Goal: Information Seeking & Learning: Compare options

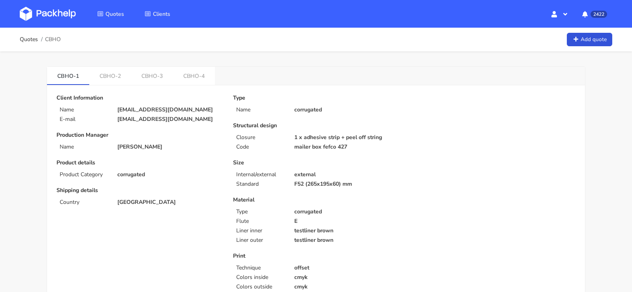
click at [57, 41] on span "CBHO" at bounding box center [53, 39] width 16 height 6
copy span "CBHO"
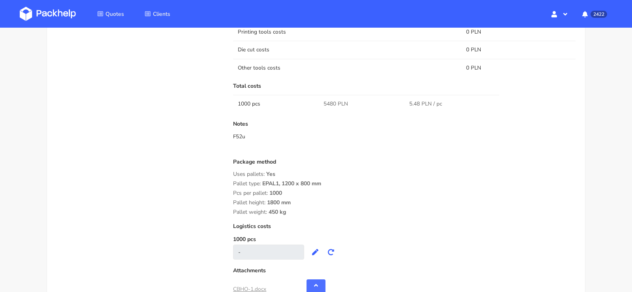
scroll to position [540, 0]
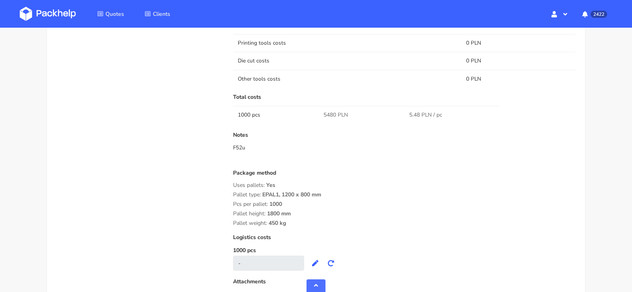
click at [327, 113] on span "5480 PLN" at bounding box center [335, 115] width 24 height 8
copy span "5480"
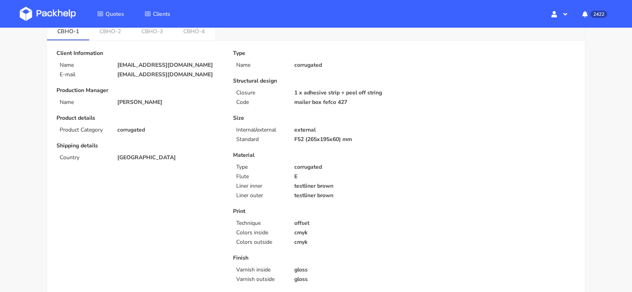
scroll to position [0, 0]
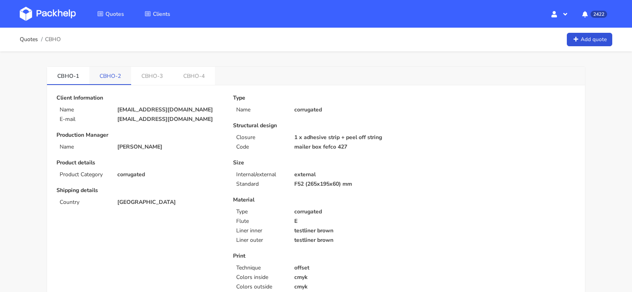
click at [116, 82] on link "CBHO-2" at bounding box center [110, 75] width 42 height 17
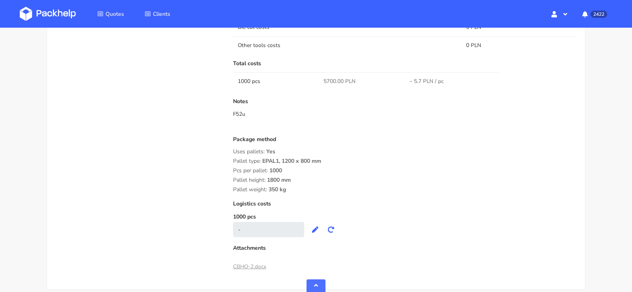
scroll to position [569, 0]
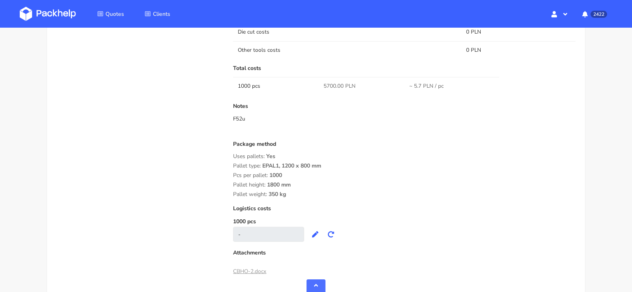
click at [330, 84] on span "5700.00 PLN" at bounding box center [339, 86] width 32 height 8
copy span "5700.00"
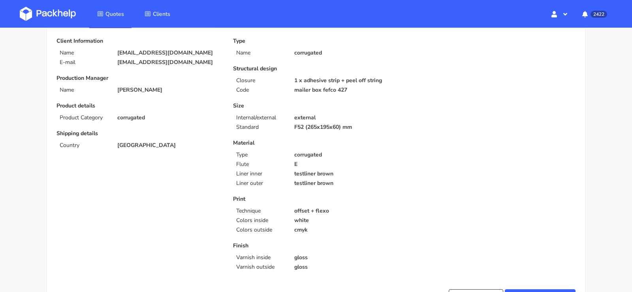
scroll to position [0, 0]
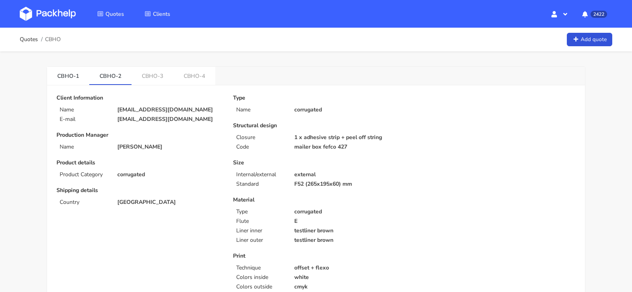
click at [153, 74] on link "CBHO-3" at bounding box center [152, 75] width 42 height 17
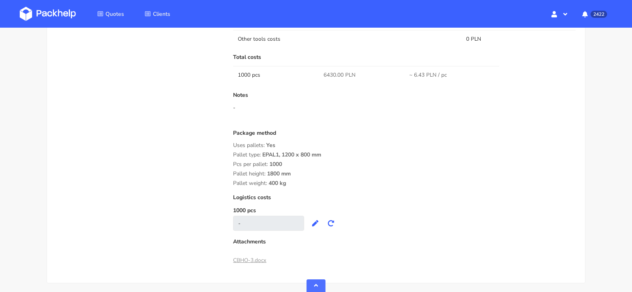
scroll to position [596, 0]
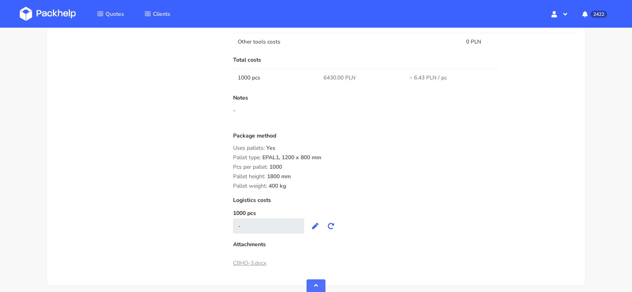
click at [327, 78] on span "6430.00 PLN" at bounding box center [339, 78] width 32 height 8
copy span "6430.00"
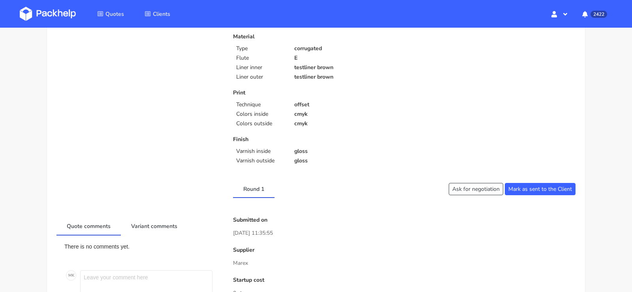
scroll to position [0, 0]
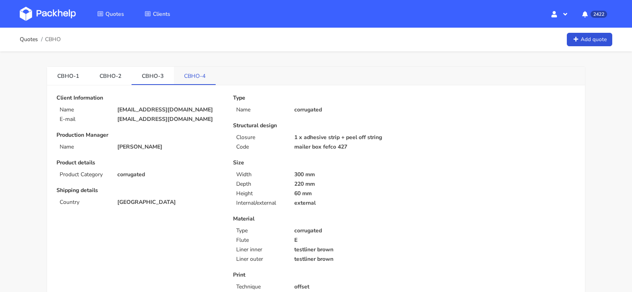
click at [186, 76] on link "CBHO-4" at bounding box center [195, 75] width 42 height 17
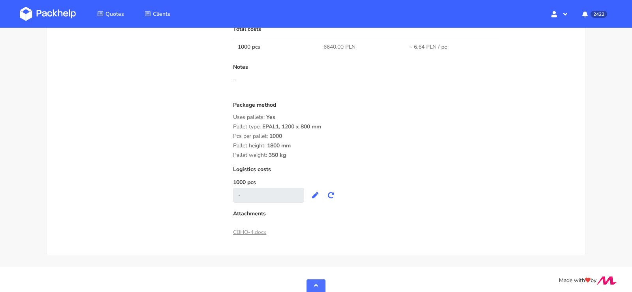
scroll to position [578, 0]
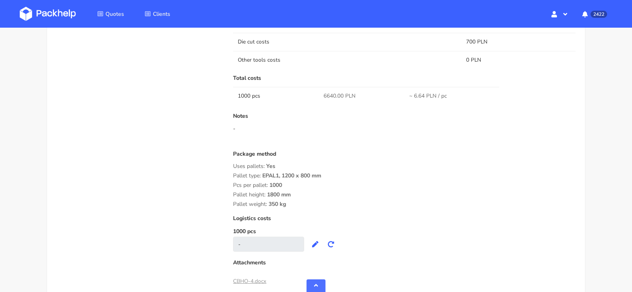
click at [333, 89] on td "6640.00 PLN" at bounding box center [362, 96] width 86 height 18
copy span "6640.00"
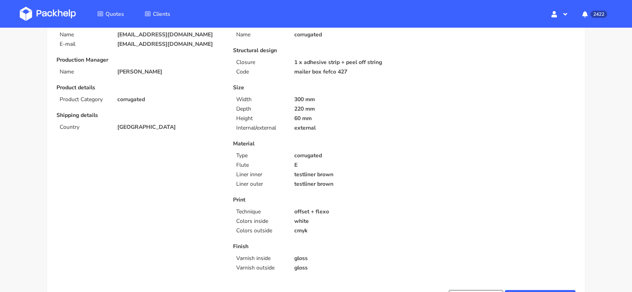
scroll to position [0, 0]
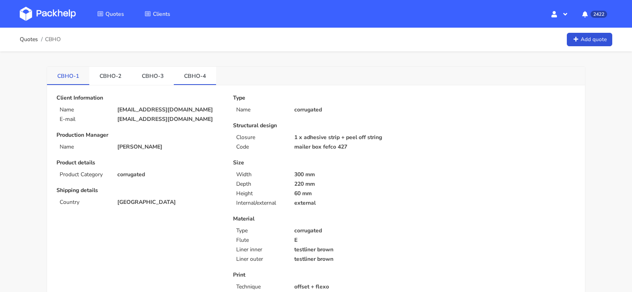
click at [66, 77] on link "CBHO-1" at bounding box center [68, 75] width 42 height 17
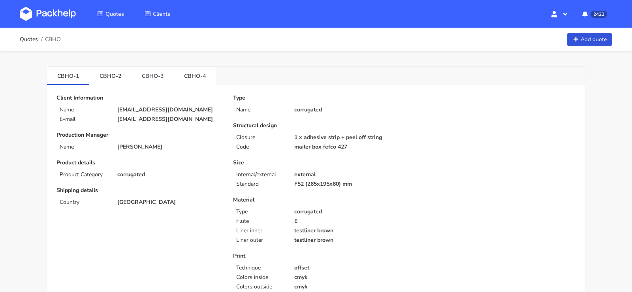
click at [137, 110] on p "[EMAIL_ADDRESS][DOMAIN_NAME]" at bounding box center [169, 110] width 105 height 6
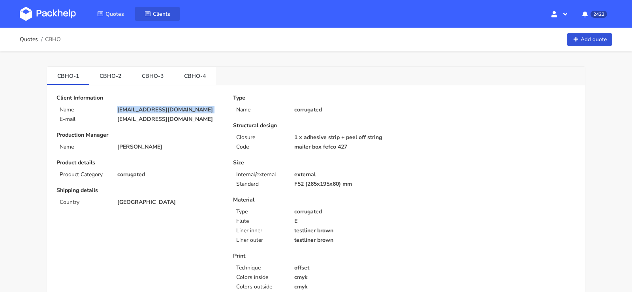
copy div "[EMAIL_ADDRESS][DOMAIN_NAME]"
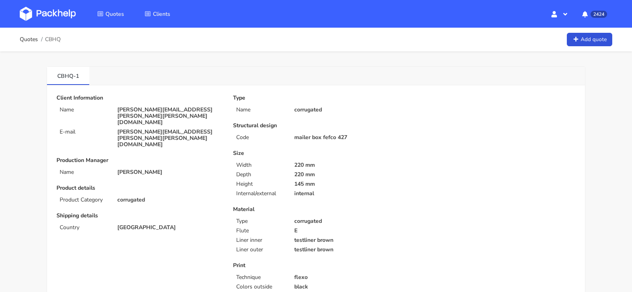
click at [54, 35] on ol "Quotes CBHQ" at bounding box center [40, 40] width 41 height 16
copy span "CBHQ"
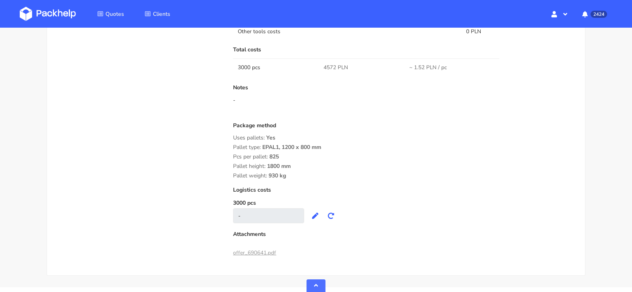
scroll to position [502, 0]
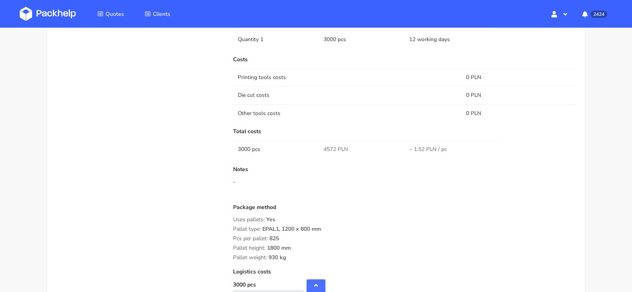
click at [327, 146] on span "4572 PLN" at bounding box center [335, 149] width 24 height 8
copy span "4572"
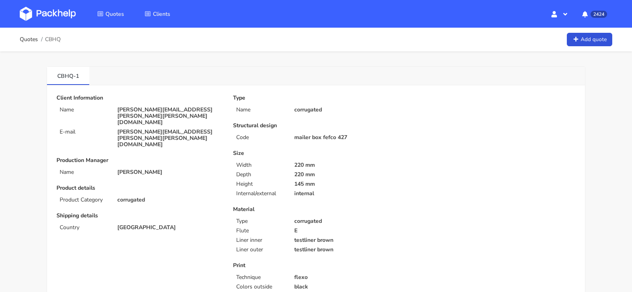
click at [55, 17] on img at bounding box center [48, 14] width 56 height 14
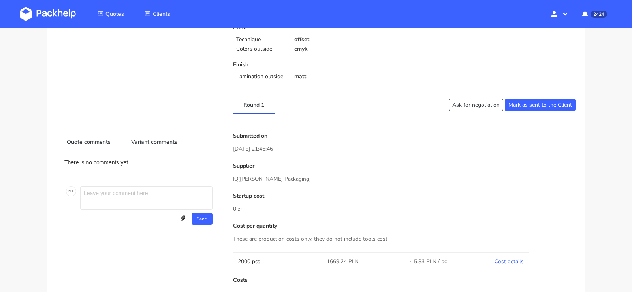
scroll to position [9, 0]
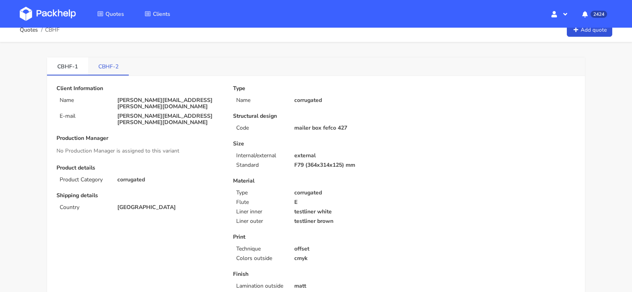
click at [113, 67] on link "CBHF-2" at bounding box center [108, 65] width 41 height 17
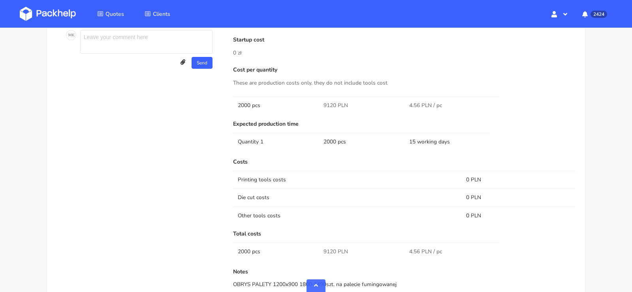
scroll to position [476, 0]
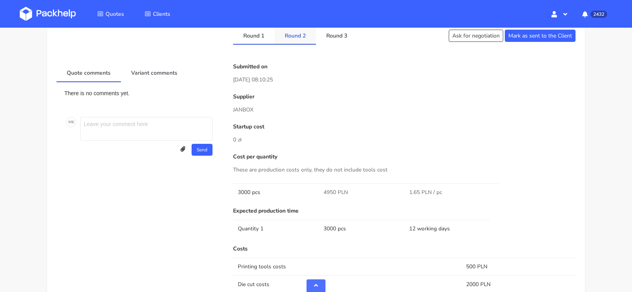
scroll to position [306, 0]
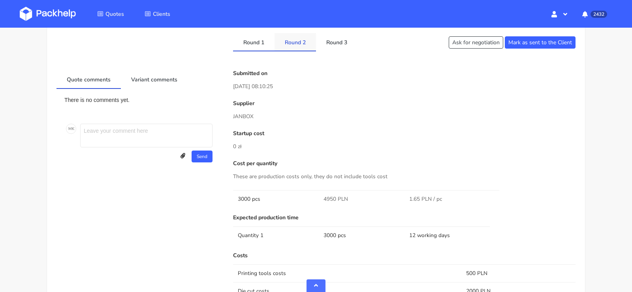
click at [297, 40] on link "Round 2" at bounding box center [294, 41] width 41 height 17
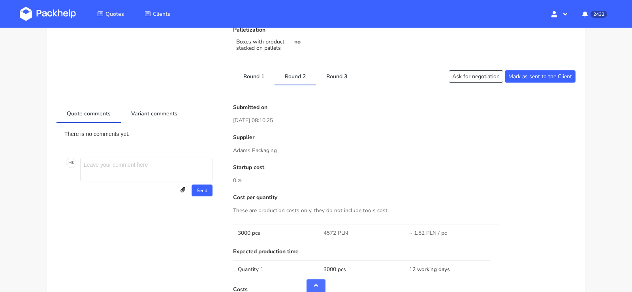
scroll to position [289, 0]
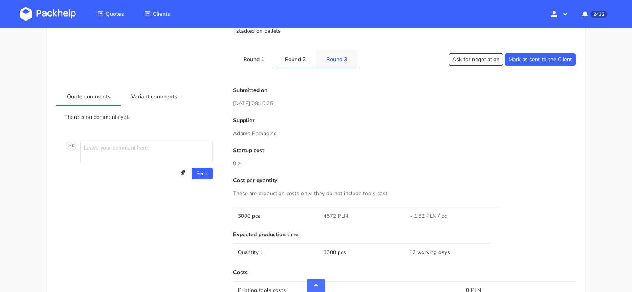
click at [340, 55] on link "Round 3" at bounding box center [336, 58] width 41 height 17
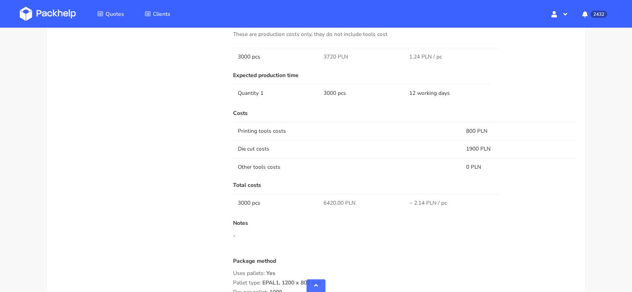
scroll to position [478, 0]
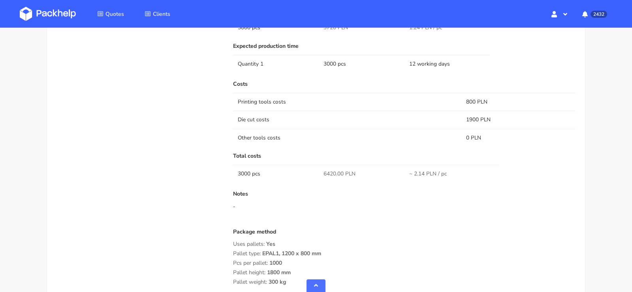
click at [329, 173] on span "6420.00 PLN" at bounding box center [339, 174] width 32 height 8
copy span "6420.00"
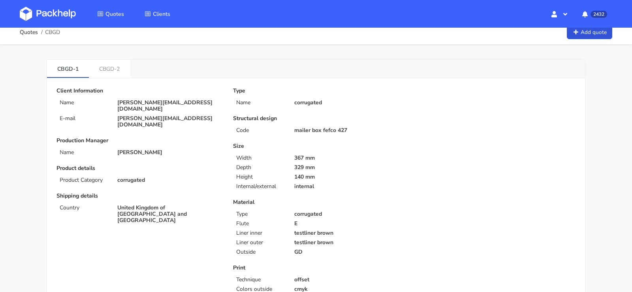
scroll to position [9, 0]
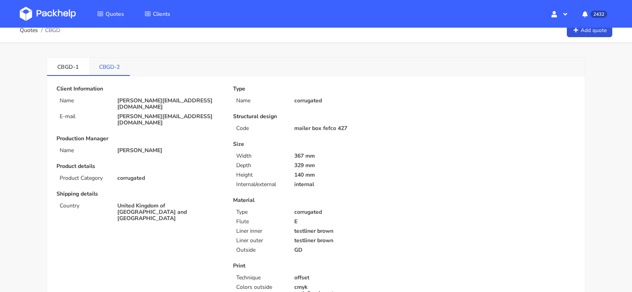
click at [118, 64] on link "CBGD-2" at bounding box center [109, 66] width 41 height 17
click at [75, 68] on link "CBGD-1" at bounding box center [68, 66] width 42 height 17
click at [111, 68] on link "CBGD-2" at bounding box center [110, 66] width 42 height 17
click at [63, 70] on link "CBGD-1" at bounding box center [68, 66] width 42 height 17
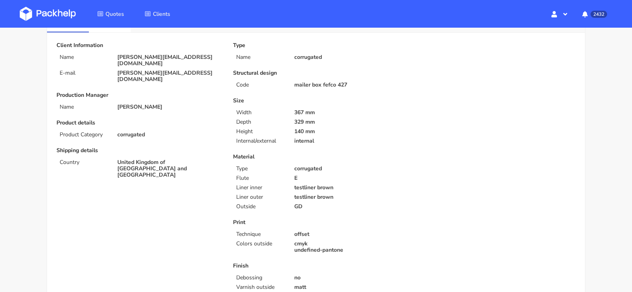
scroll to position [0, 0]
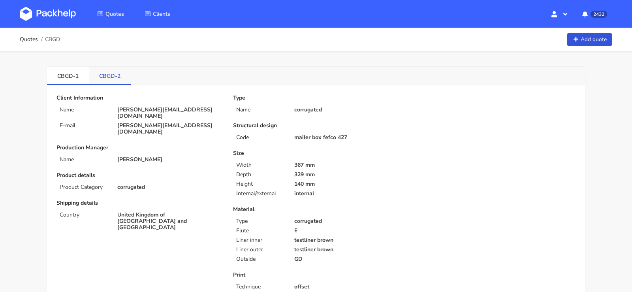
click at [116, 77] on link "CBGD-2" at bounding box center [110, 75] width 42 height 17
click at [151, 111] on p "[PERSON_NAME][EMAIL_ADDRESS][DOMAIN_NAME]" at bounding box center [169, 113] width 105 height 13
copy div "[PERSON_NAME][EMAIL_ADDRESS][DOMAIN_NAME]"
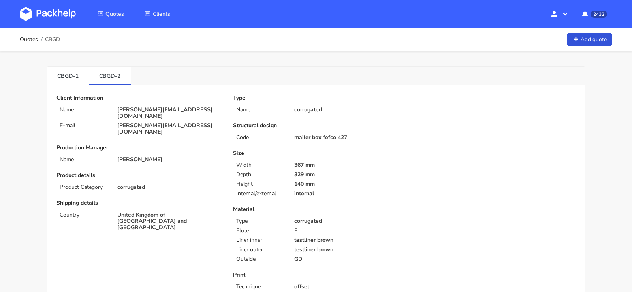
click at [54, 41] on span "CBGD" at bounding box center [52, 39] width 15 height 6
copy span "CBGD"
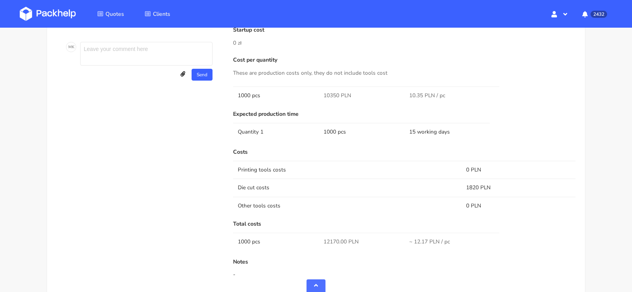
scroll to position [522, 0]
click at [332, 89] on td "10350 PLN" at bounding box center [362, 95] width 86 height 18
copy span "10350"
click at [472, 184] on td "1820 PLN" at bounding box center [518, 187] width 114 height 18
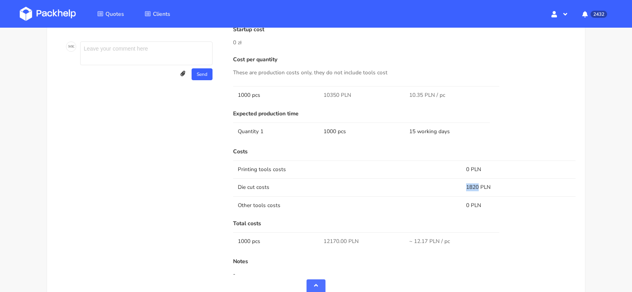
click at [472, 184] on td "1820 PLN" at bounding box center [518, 187] width 114 height 18
copy td "1820"
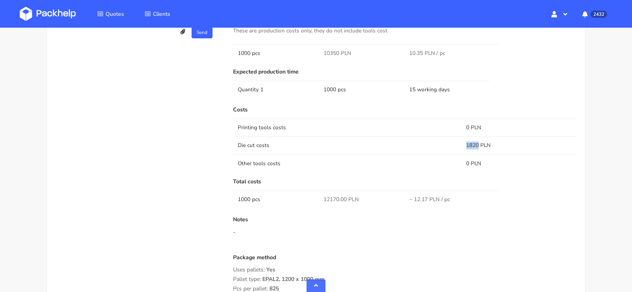
scroll to position [552, 0]
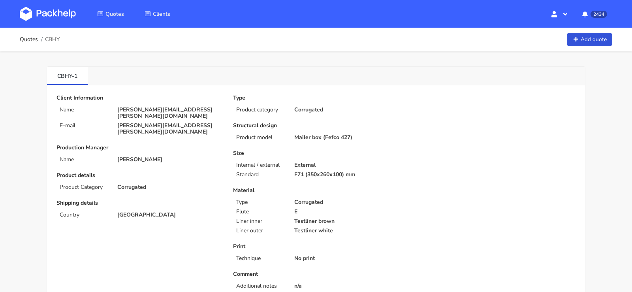
click at [51, 38] on span "CBHY" at bounding box center [52, 39] width 15 height 6
copy span "CBHY"
drag, startPoint x: 358, startPoint y: 175, endPoint x: 287, endPoint y: 175, distance: 70.7
click at [287, 175] on div "Standard F71 (350x260x100) mm" at bounding box center [315, 174] width 177 height 6
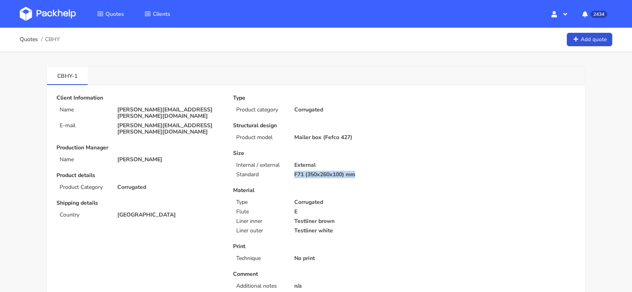
copy div "F71 (350x260x100) mm"
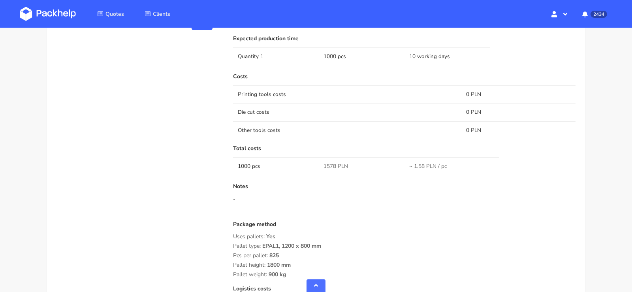
scroll to position [515, 0]
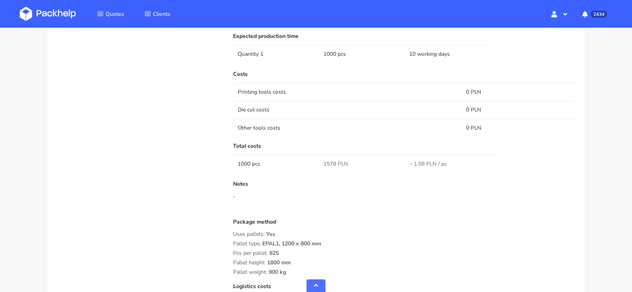
click at [331, 161] on span "1578 PLN" at bounding box center [335, 164] width 24 height 8
copy span "1578"
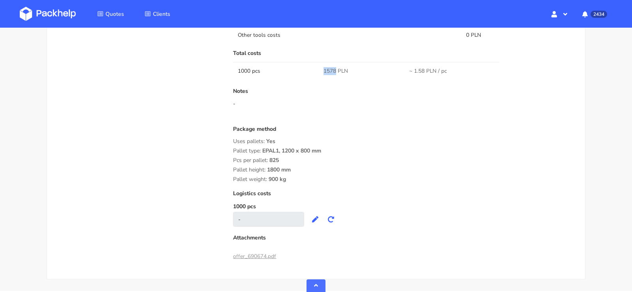
scroll to position [605, 0]
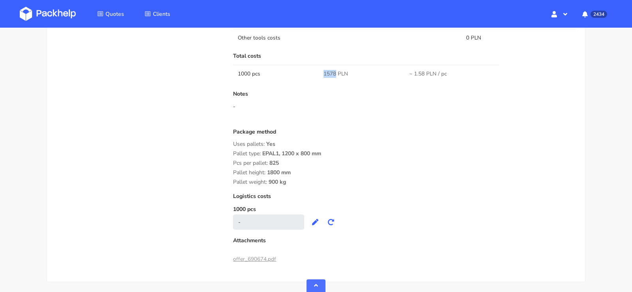
copy span "1578"
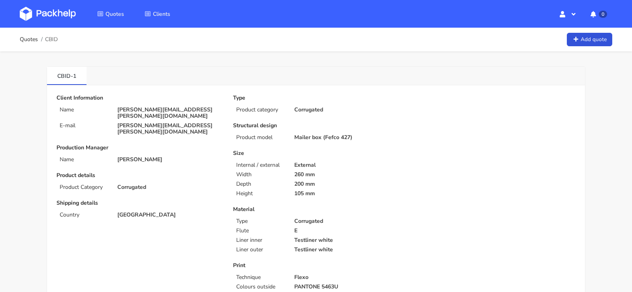
click at [53, 39] on span "CBID" at bounding box center [51, 39] width 13 height 6
copy span "CBID"
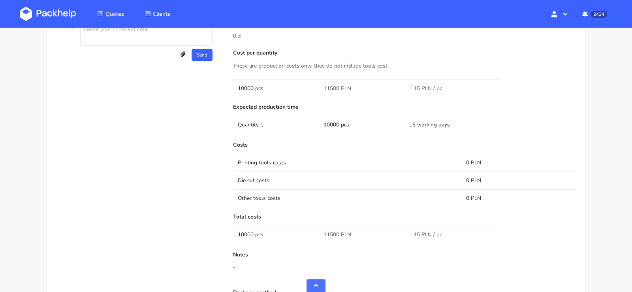
scroll to position [650, 0]
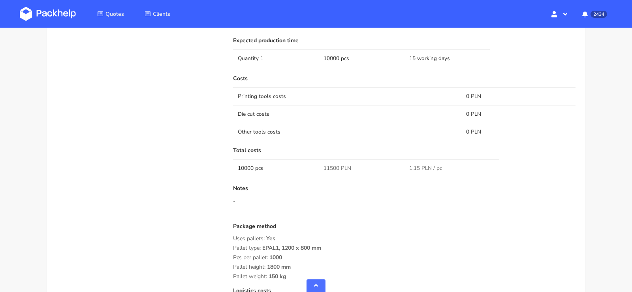
click at [330, 167] on span "11500 PLN" at bounding box center [337, 168] width 28 height 8
copy span "11500"
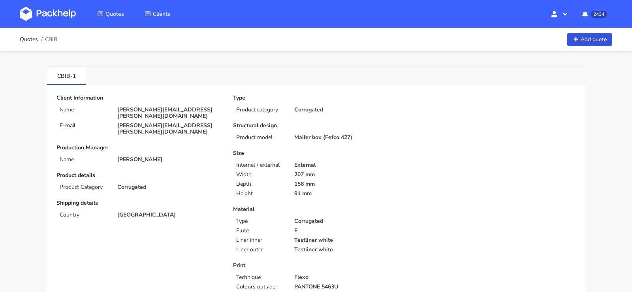
click at [52, 40] on span "CBIB" at bounding box center [51, 39] width 12 height 6
copy span "CBIB"
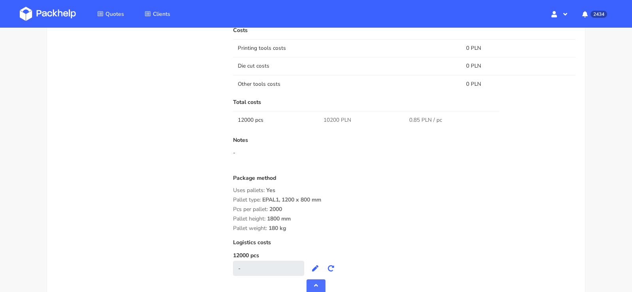
scroll to position [613, 0]
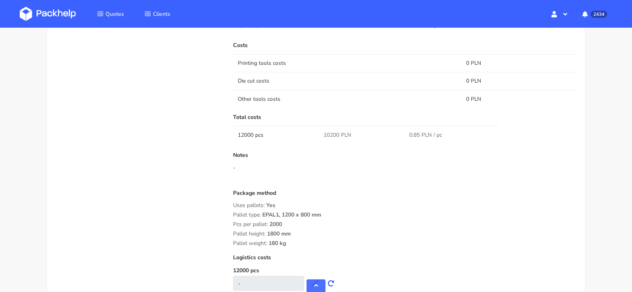
click at [330, 131] on span "10200 PLN" at bounding box center [337, 135] width 28 height 8
copy span "10200"
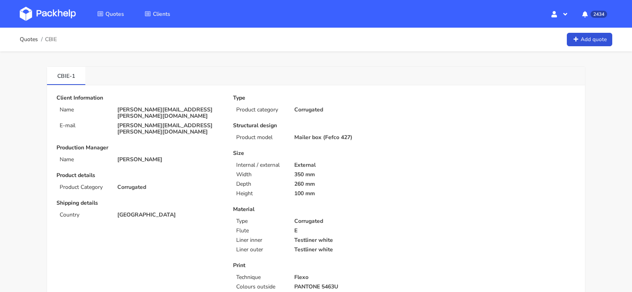
click at [50, 39] on span "CBIE" at bounding box center [51, 39] width 12 height 6
copy span "CBIE"
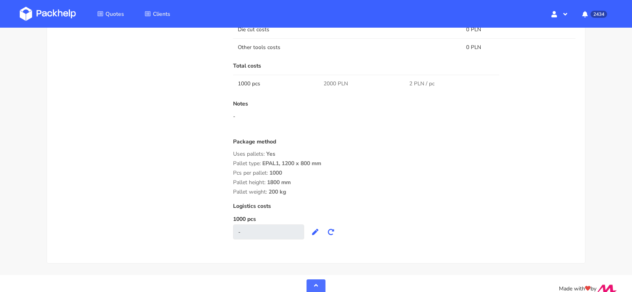
scroll to position [737, 0]
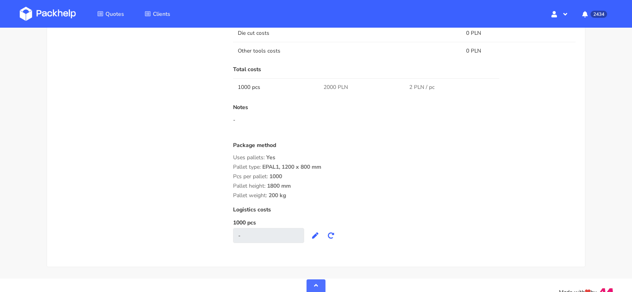
click at [329, 83] on span "2000 PLN" at bounding box center [335, 87] width 24 height 8
copy span "2000"
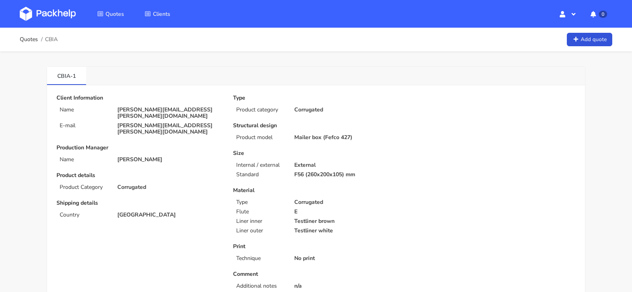
click at [53, 37] on span "CBIA" at bounding box center [51, 39] width 13 height 6
copy span "CBIA"
drag, startPoint x: 356, startPoint y: 174, endPoint x: 291, endPoint y: 175, distance: 64.8
click at [291, 175] on div "F56 (260x200x105) mm" at bounding box center [347, 174] width 116 height 6
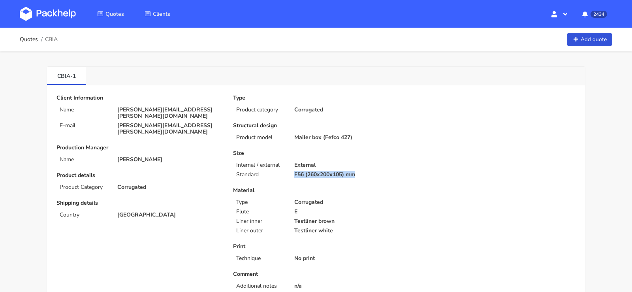
copy p "F56 (260x200x105) mm"
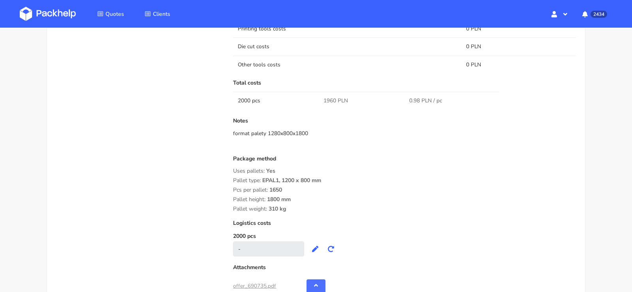
scroll to position [589, 0]
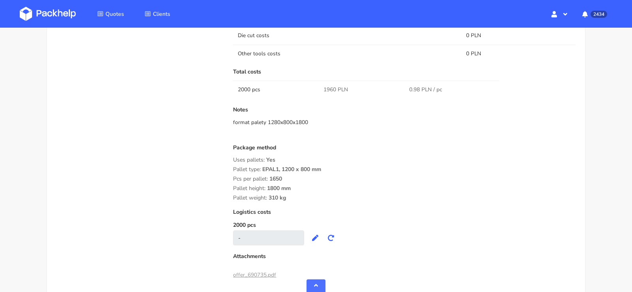
click at [332, 86] on span "1960 PLN" at bounding box center [335, 90] width 24 height 8
copy span "1960"
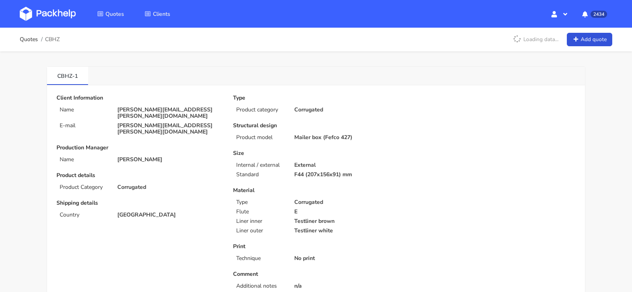
click at [53, 38] on span "CBHZ" at bounding box center [52, 39] width 15 height 6
copy span "CBHZ"
click at [362, 169] on div "Size Internal / external External Standard F44 (207x156x91) mm" at bounding box center [315, 164] width 165 height 28
drag, startPoint x: 357, startPoint y: 176, endPoint x: 286, endPoint y: 175, distance: 70.7
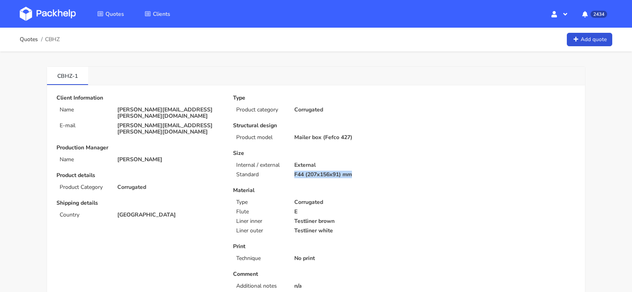
click at [286, 175] on div "Standard F44 (207x156x91) mm" at bounding box center [315, 174] width 177 height 6
copy div "F44 (207x156x91) mm"
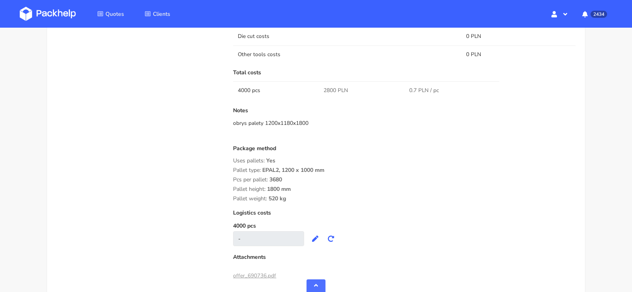
scroll to position [587, 0]
click at [327, 90] on span "2800 PLN" at bounding box center [335, 91] width 24 height 8
copy span "2800"
